Goal: Information Seeking & Learning: Learn about a topic

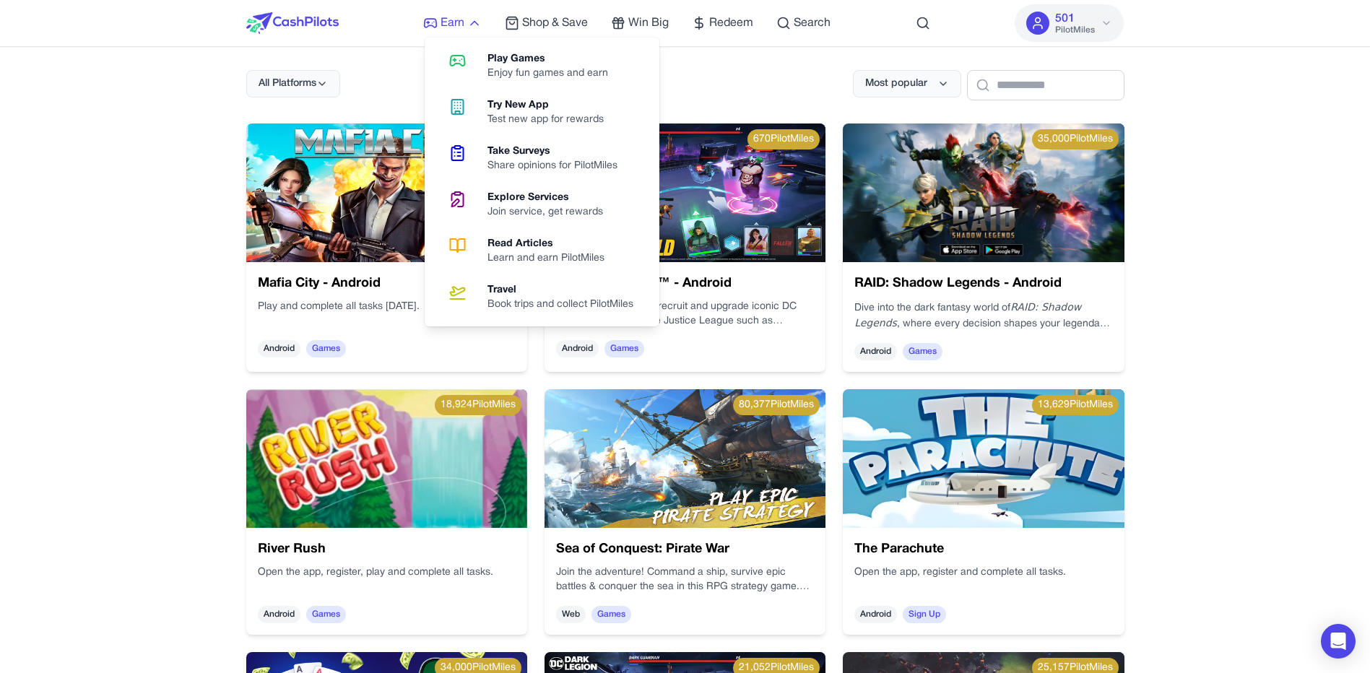
click at [457, 25] on span "Earn" at bounding box center [453, 22] width 24 height 17
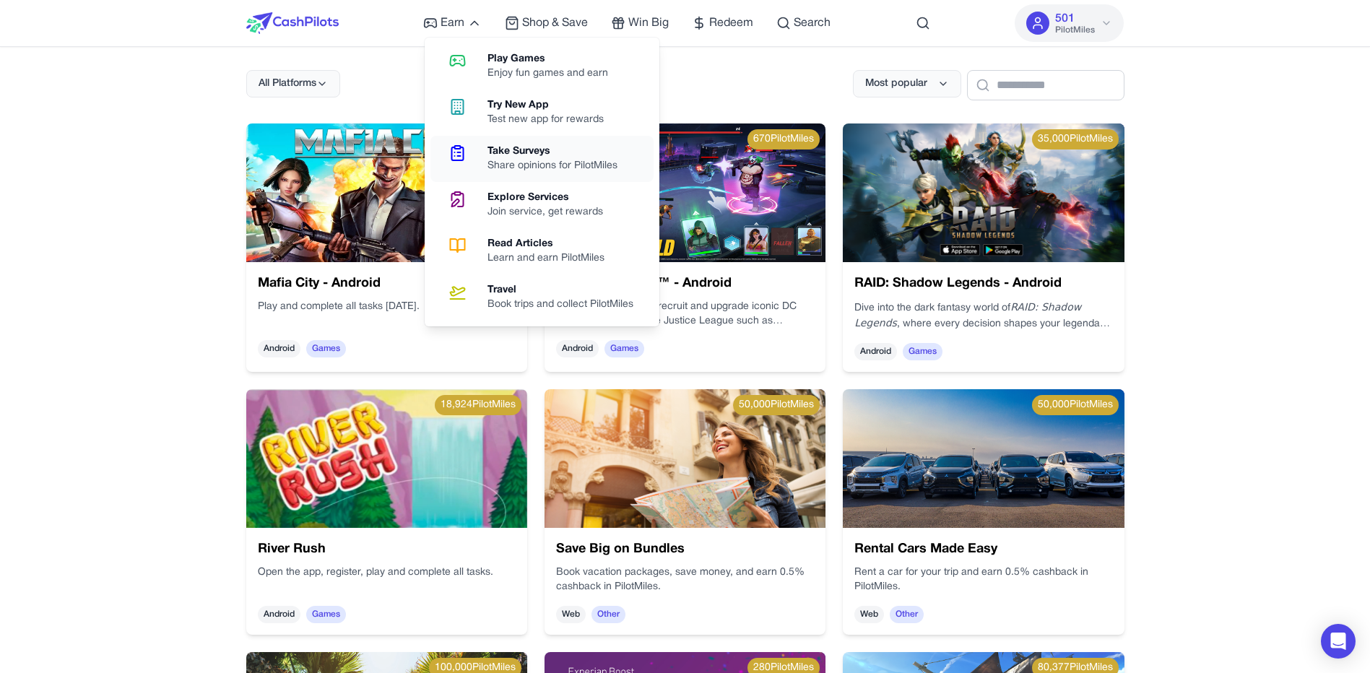
click at [556, 168] on div "Share opinions for PilotMiles" at bounding box center [559, 166] width 142 height 14
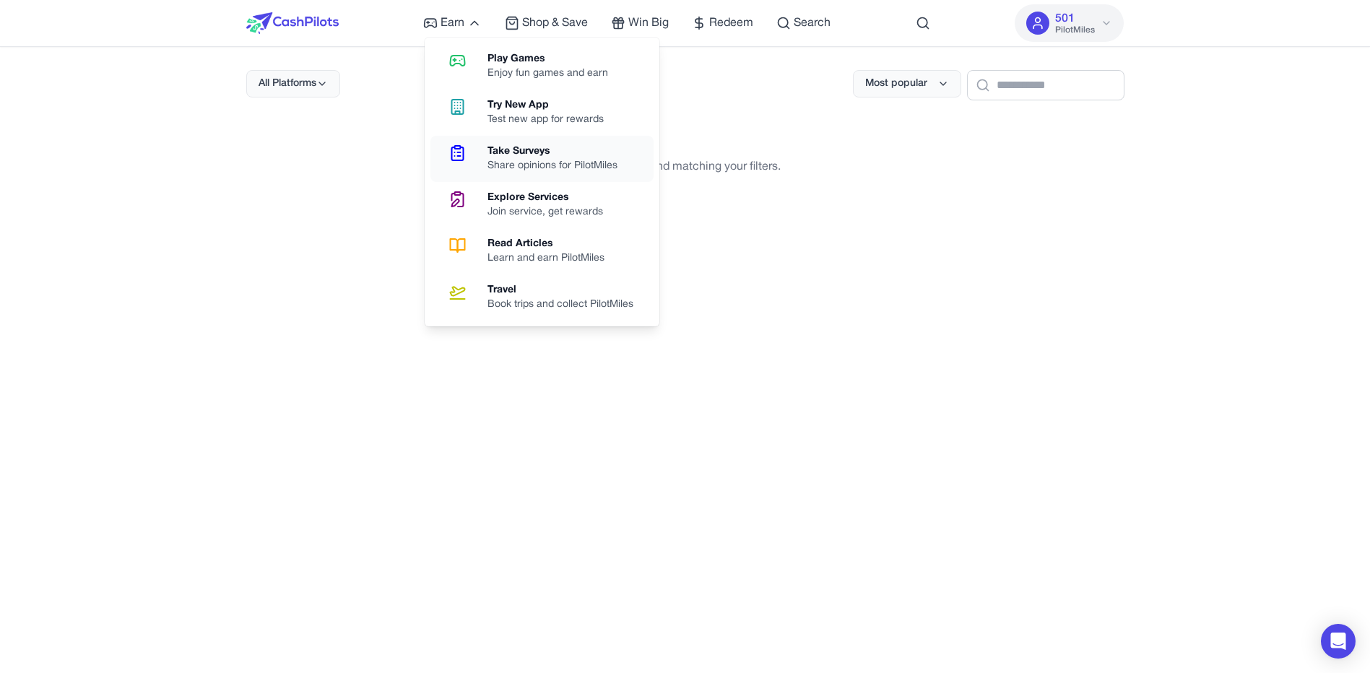
click at [534, 150] on div "Take Surveys" at bounding box center [559, 151] width 142 height 14
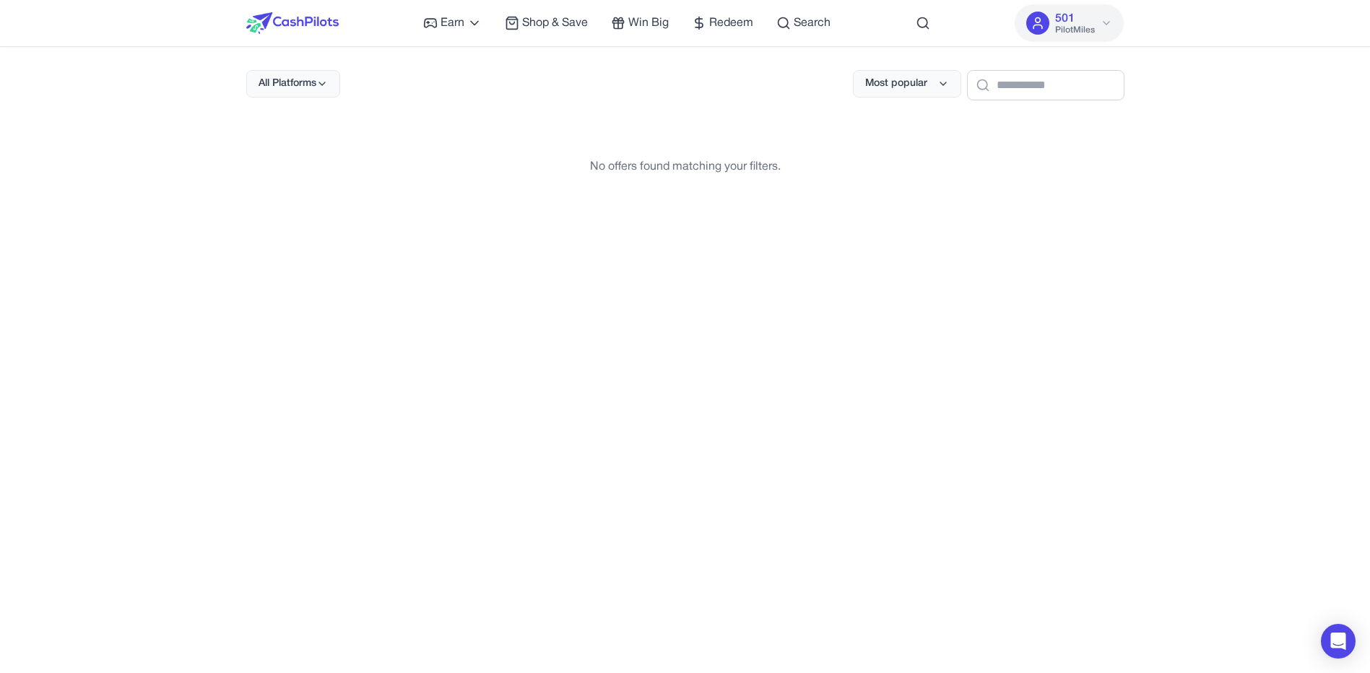
click at [441, 12] on div "Earn Play Games Enjoy fun games and earn Try New App Test new app for rewards T…" at bounding box center [626, 23] width 407 height 46
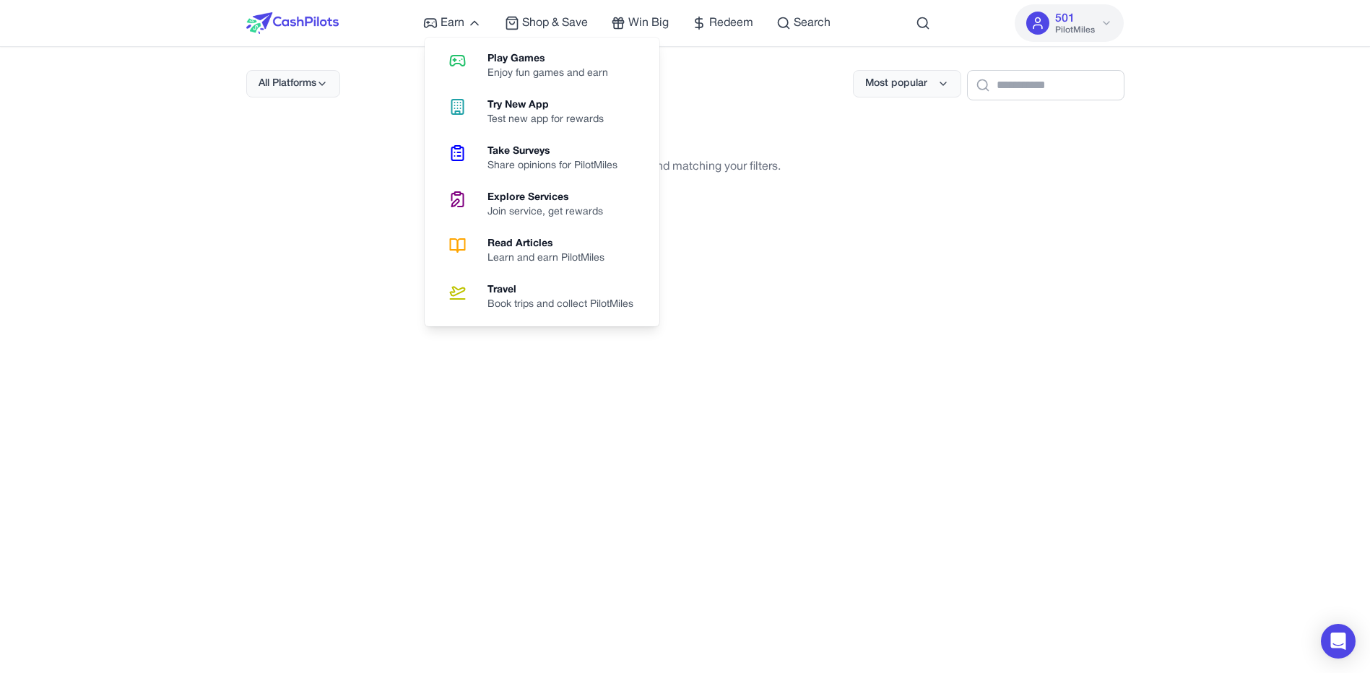
click at [457, 13] on div "Earn Play Games Enjoy fun games and earn Try New App Test new app for rewards T…" at bounding box center [626, 23] width 407 height 46
click at [551, 72] on div "Enjoy fun games and earn" at bounding box center [554, 73] width 132 height 14
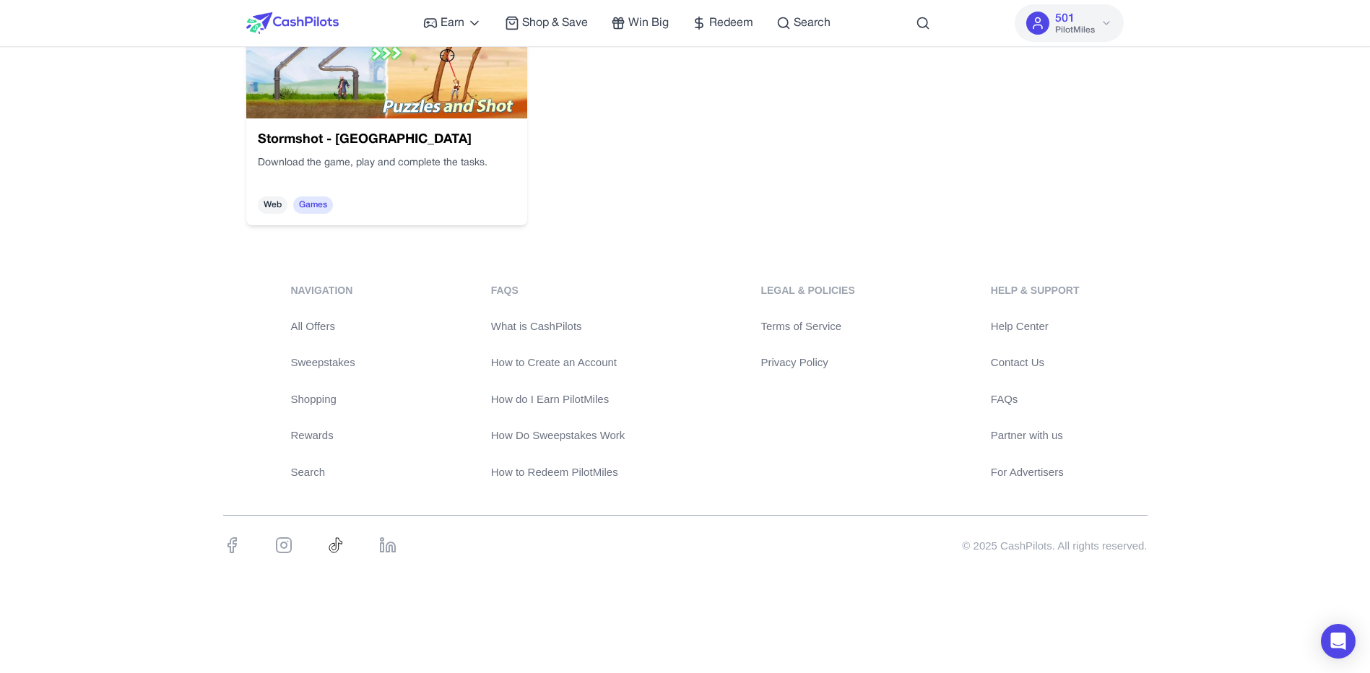
scroll to position [1989, 0]
